Goal: Check status: Check status

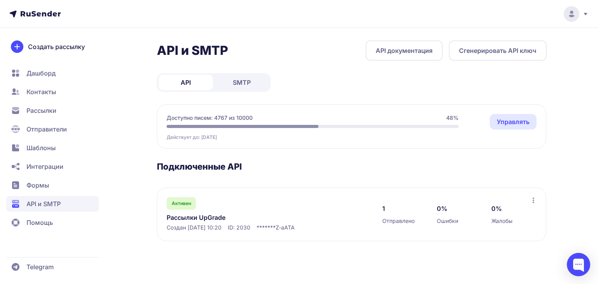
click at [235, 79] on span "SMTP" at bounding box center [242, 82] width 18 height 9
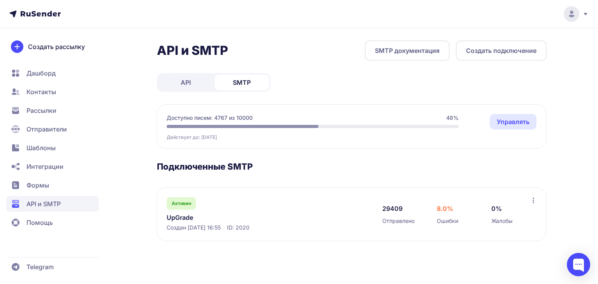
click at [179, 217] on link "UpGrade" at bounding box center [247, 217] width 160 height 9
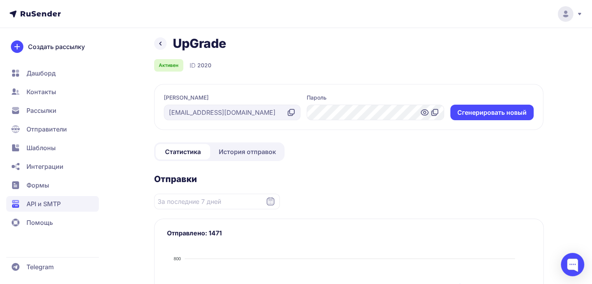
scroll to position [117, 0]
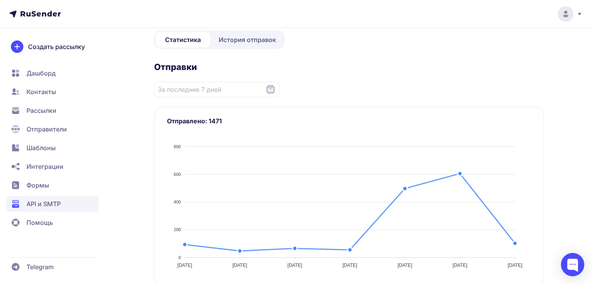
click at [251, 38] on span "История отправок" at bounding box center [247, 39] width 57 height 9
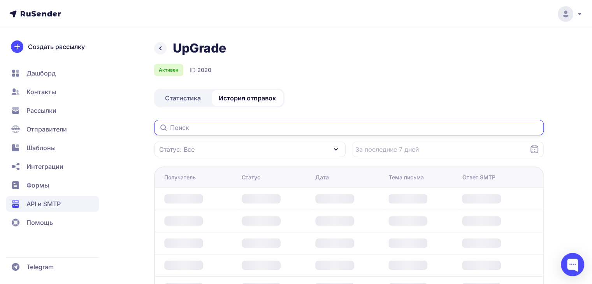
click at [196, 129] on input "text" at bounding box center [349, 128] width 390 height 16
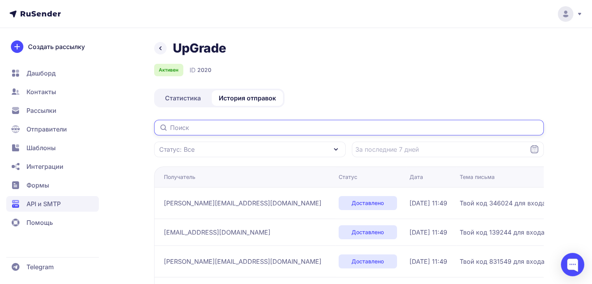
paste input "[PERSON_NAME][EMAIL_ADDRESS][DOMAIN_NAME]"
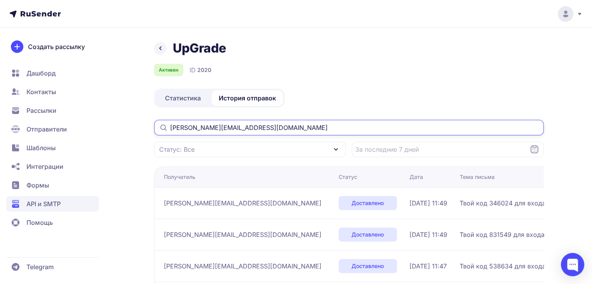
type input "[PERSON_NAME][EMAIL_ADDRESS][DOMAIN_NAME]"
drag, startPoint x: 257, startPoint y: 128, endPoint x: 151, endPoint y: 126, distance: 106.3
click at [151, 126] on div "UpGrade Активен ID 2020 Статистика История отправок [PERSON_NAME][EMAIL_ADDRESS…" at bounding box center [296, 216] width 560 height 352
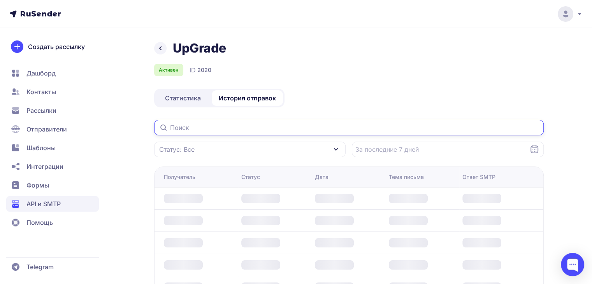
click at [179, 130] on input "text" at bounding box center [349, 128] width 390 height 16
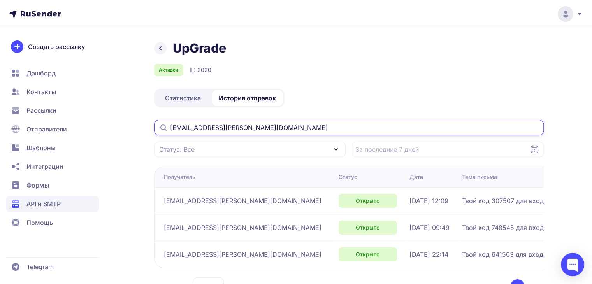
type input "[EMAIL_ADDRESS][PERSON_NAME][DOMAIN_NAME]"
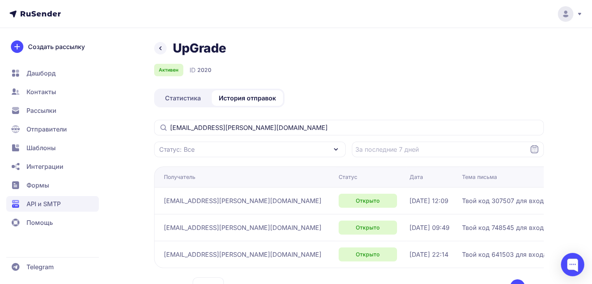
click at [196, 242] on td "[EMAIL_ADDRESS][PERSON_NAME][DOMAIN_NAME]" at bounding box center [244, 254] width 181 height 27
drag, startPoint x: 165, startPoint y: 206, endPoint x: 162, endPoint y: 211, distance: 6.2
click at [156, 209] on td "[EMAIL_ADDRESS][PERSON_NAME][DOMAIN_NAME]" at bounding box center [244, 200] width 181 height 27
click at [175, 207] on td "[EMAIL_ADDRESS][PERSON_NAME][DOMAIN_NAME]" at bounding box center [244, 200] width 181 height 27
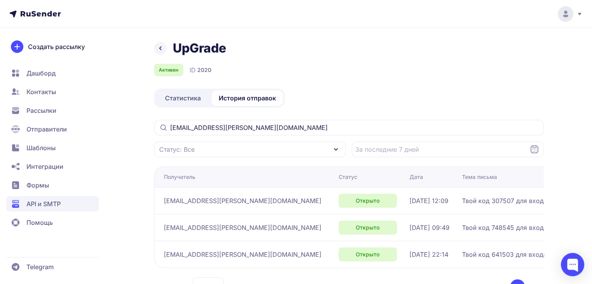
drag, startPoint x: 528, startPoint y: 201, endPoint x: 480, endPoint y: 209, distance: 48.9
click at [480, 209] on tr "[EMAIL_ADDRESS][PERSON_NAME][DOMAIN_NAME] Открыто [DATE] 12:09 Твой код 307507 …" at bounding box center [494, 200] width 681 height 27
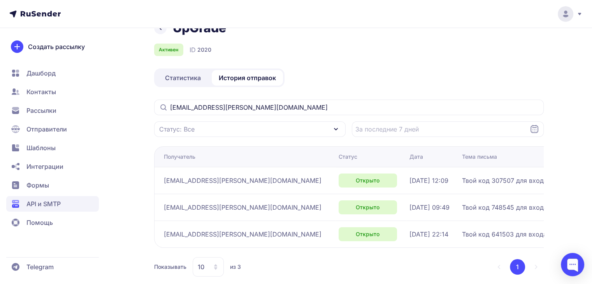
scroll to position [31, 0]
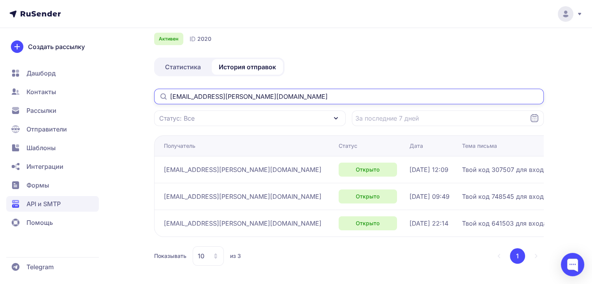
drag, startPoint x: 253, startPoint y: 95, endPoint x: 153, endPoint y: 103, distance: 101.1
click at [153, 103] on div "UpGrade Активен ID 2020 Статистика История отправок [EMAIL_ADDRESS][PERSON_NAME…" at bounding box center [296, 146] width 560 height 275
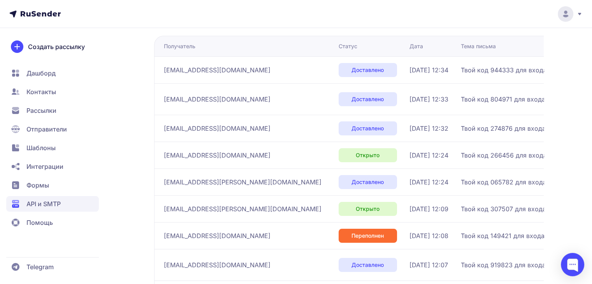
scroll to position [156, 0]
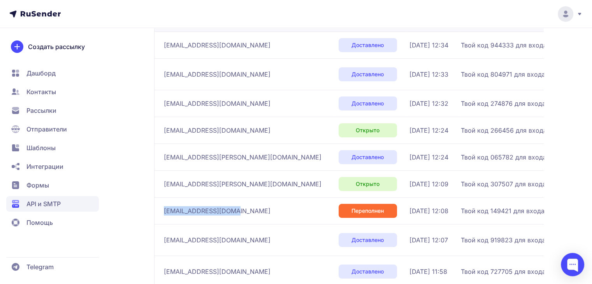
drag, startPoint x: 237, startPoint y: 211, endPoint x: 162, endPoint y: 214, distance: 74.8
click at [162, 214] on td "[EMAIL_ADDRESS][DOMAIN_NAME]" at bounding box center [244, 210] width 181 height 27
copy span "[EMAIL_ADDRESS][DOMAIN_NAME]"
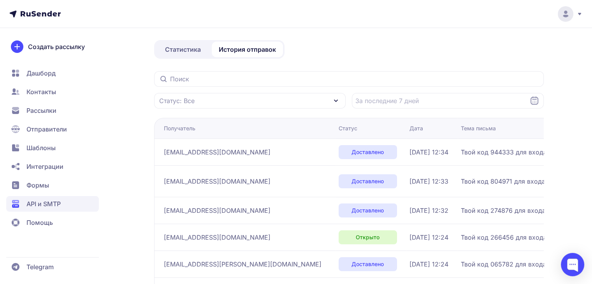
scroll to position [0, 0]
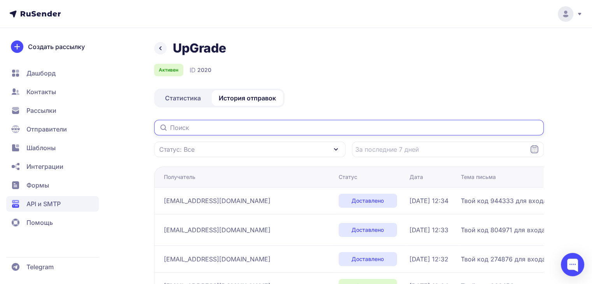
click at [205, 127] on input "text" at bounding box center [349, 128] width 390 height 16
paste input "[EMAIL_ADDRESS][DOMAIN_NAME]"
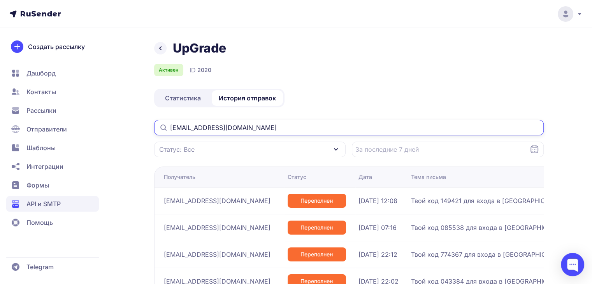
type input "[EMAIL_ADDRESS][DOMAIN_NAME]"
drag, startPoint x: 248, startPoint y: 127, endPoint x: 168, endPoint y: 124, distance: 79.8
click at [168, 124] on div "[EMAIL_ADDRESS][DOMAIN_NAME]" at bounding box center [349, 128] width 390 height 16
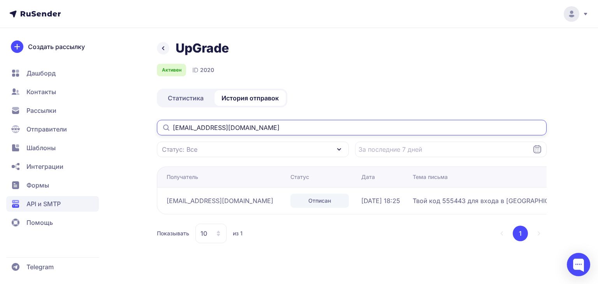
type input "[EMAIL_ADDRESS][DOMAIN_NAME]"
drag, startPoint x: 252, startPoint y: 129, endPoint x: 144, endPoint y: 136, distance: 108.4
click at [145, 136] on div "UpGrade Активен ID 2020 Статистика История отправок [EMAIL_ADDRESS][DOMAIN_NAME…" at bounding box center [299, 150] width 560 height 221
